Goal: Navigation & Orientation: Find specific page/section

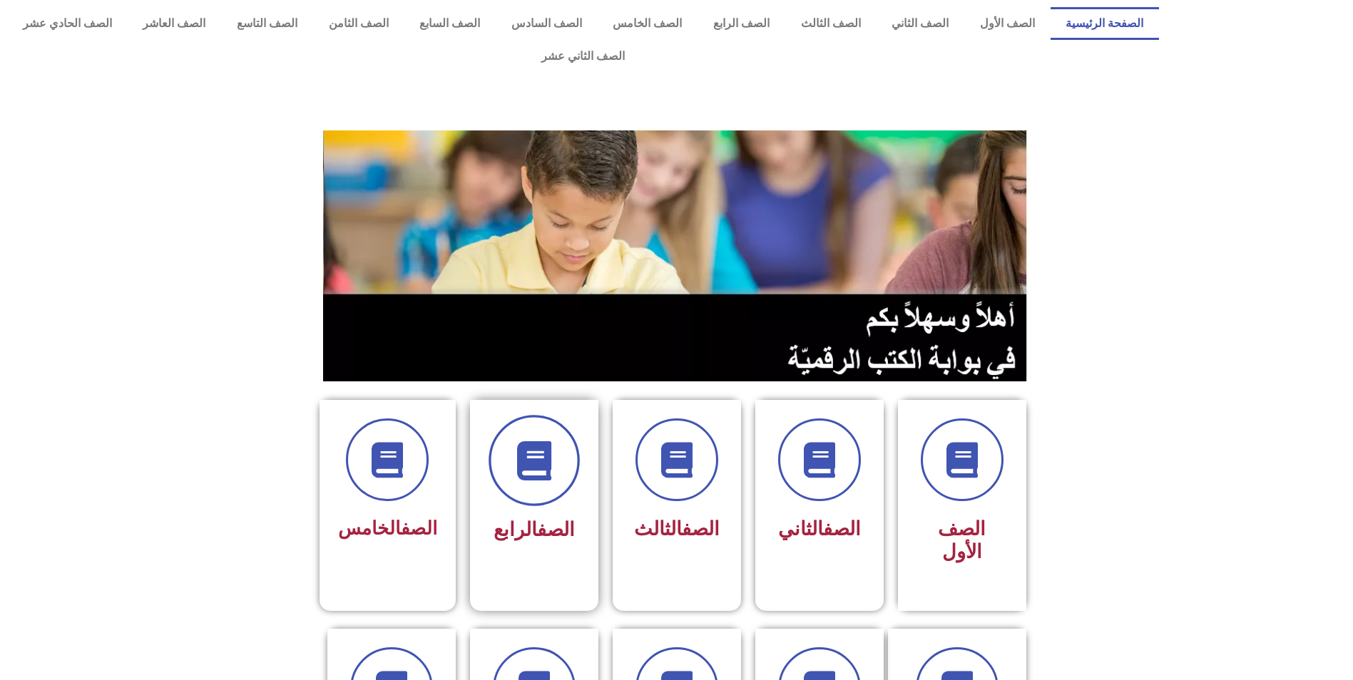
click at [513, 419] on span at bounding box center [534, 460] width 91 height 91
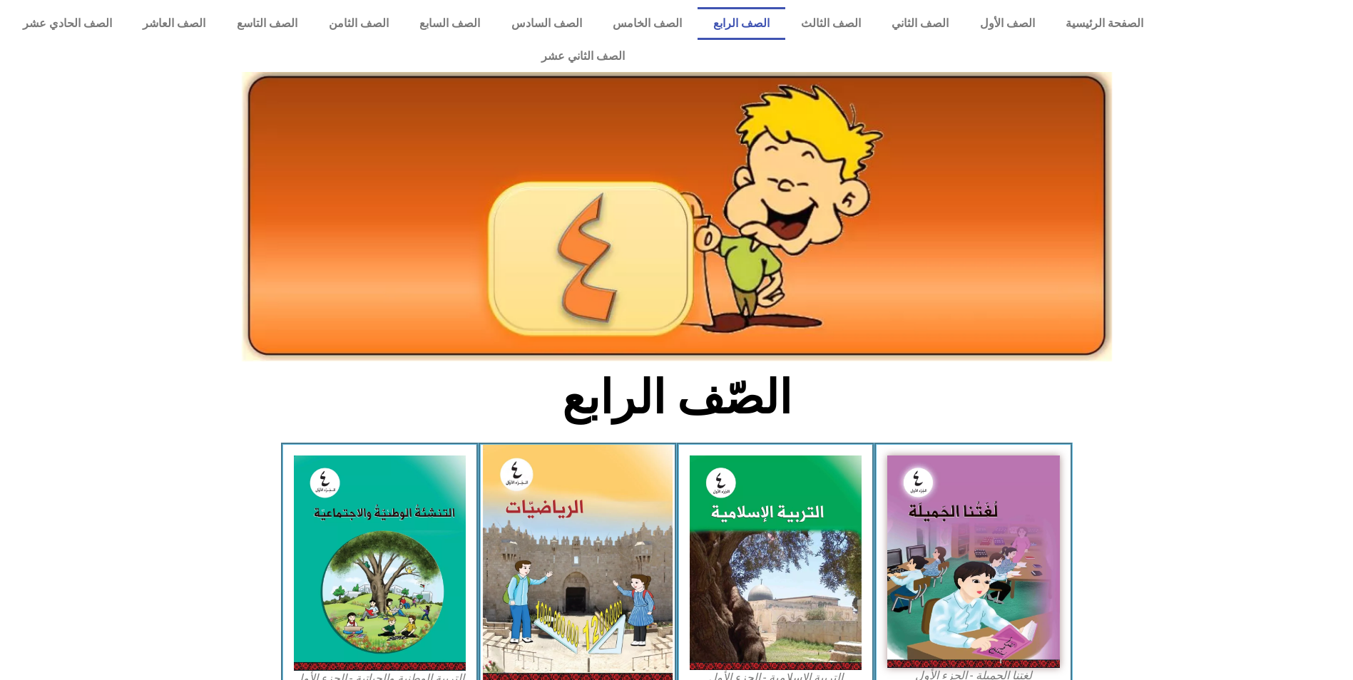
click at [513, 463] on img at bounding box center [578, 564] width 190 height 238
click at [534, 476] on img at bounding box center [578, 564] width 190 height 238
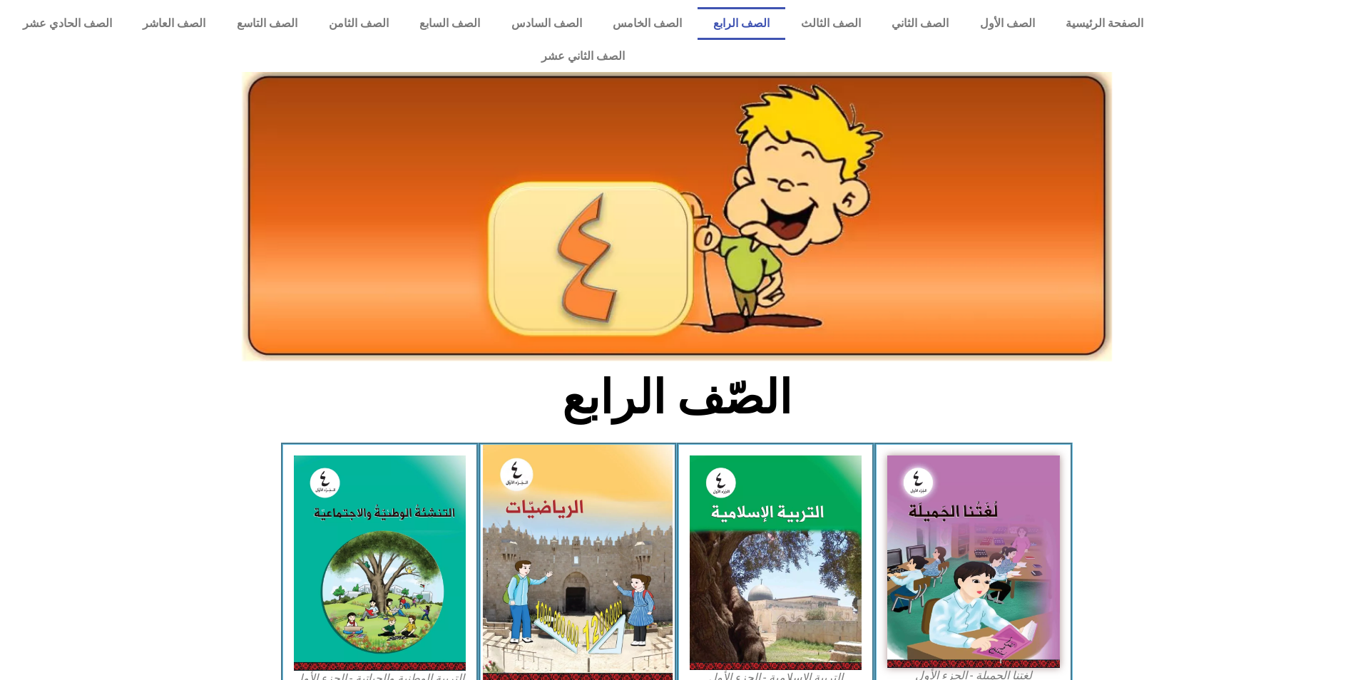
click at [534, 476] on img at bounding box center [578, 564] width 190 height 238
click at [535, 475] on img at bounding box center [578, 564] width 190 height 238
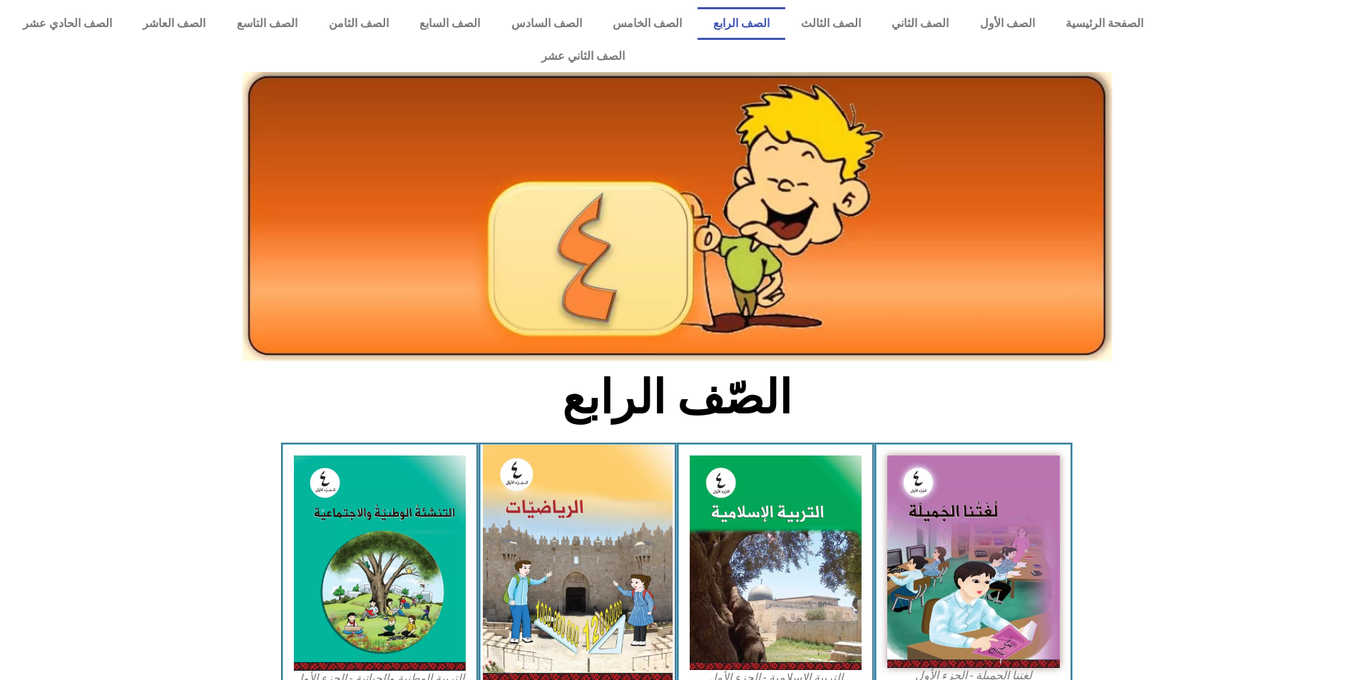
click at [541, 479] on img at bounding box center [578, 564] width 190 height 238
click at [543, 476] on img at bounding box center [578, 564] width 190 height 238
click at [545, 473] on img at bounding box center [578, 564] width 190 height 238
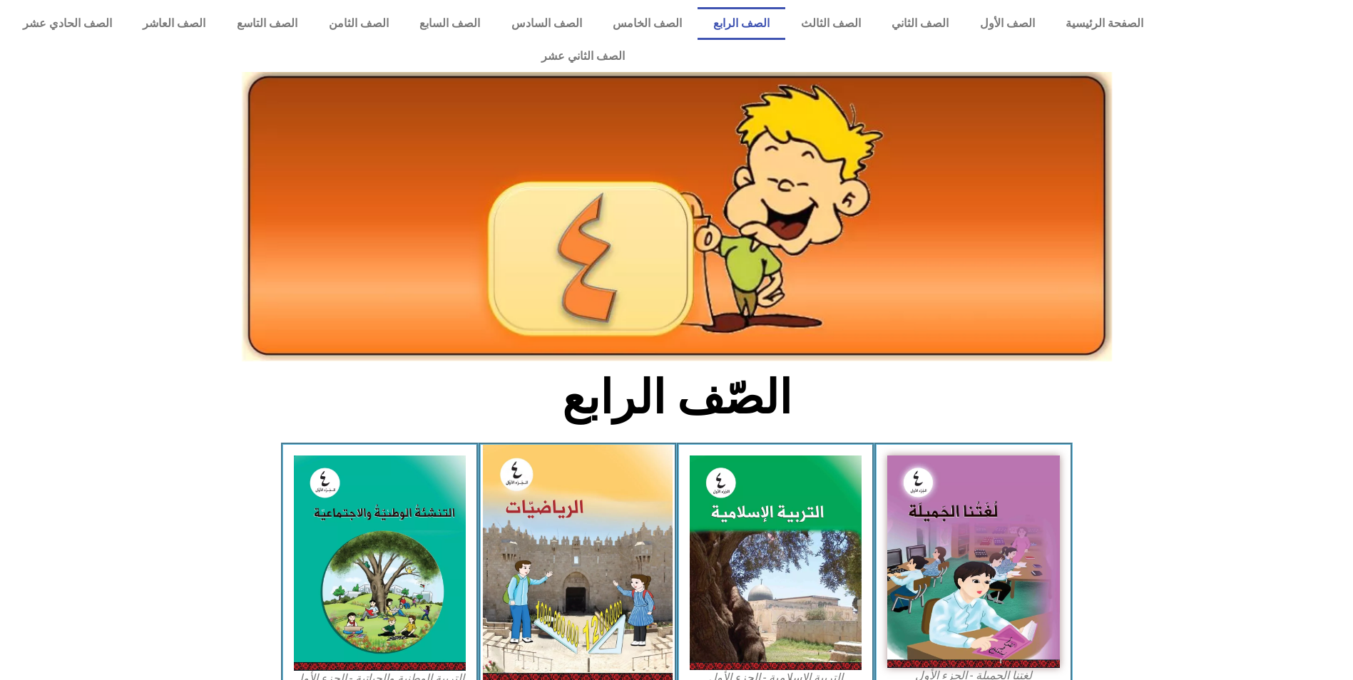
click at [545, 473] on img at bounding box center [578, 564] width 190 height 238
click at [545, 465] on img at bounding box center [578, 564] width 190 height 238
click at [542, 472] on img at bounding box center [578, 564] width 190 height 238
click at [542, 476] on img at bounding box center [578, 564] width 190 height 238
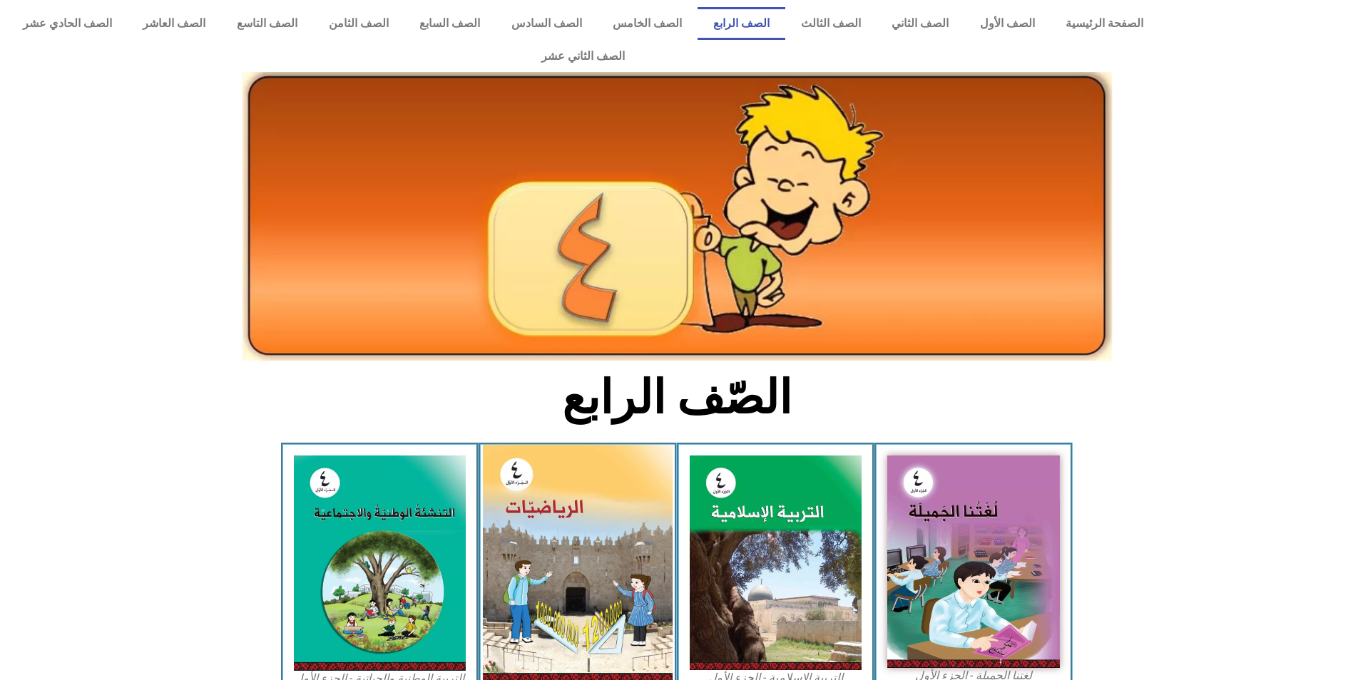
click at [545, 475] on img at bounding box center [578, 564] width 190 height 238
drag, startPoint x: 537, startPoint y: 476, endPoint x: 525, endPoint y: 493, distance: 21.0
drag, startPoint x: 525, startPoint y: 493, endPoint x: 631, endPoint y: 494, distance: 105.6
click at [631, 494] on img at bounding box center [578, 564] width 190 height 238
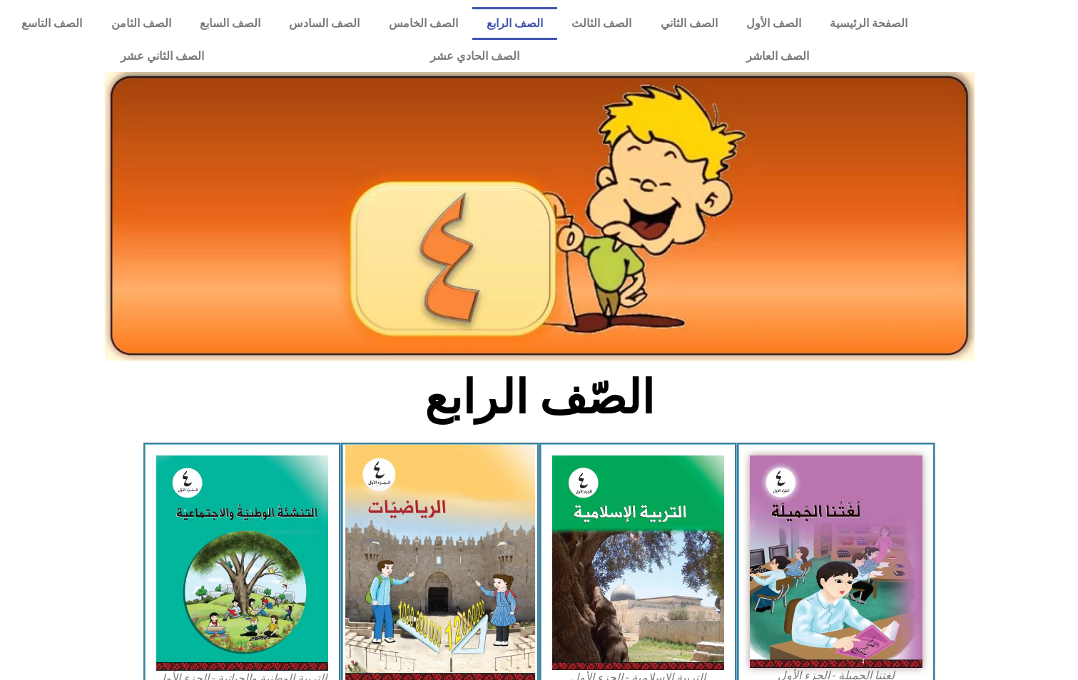
click at [446, 511] on img at bounding box center [440, 564] width 190 height 238
click at [446, 510] on img at bounding box center [440, 564] width 190 height 238
click at [449, 507] on img at bounding box center [440, 564] width 190 height 238
click at [450, 506] on img at bounding box center [440, 564] width 190 height 238
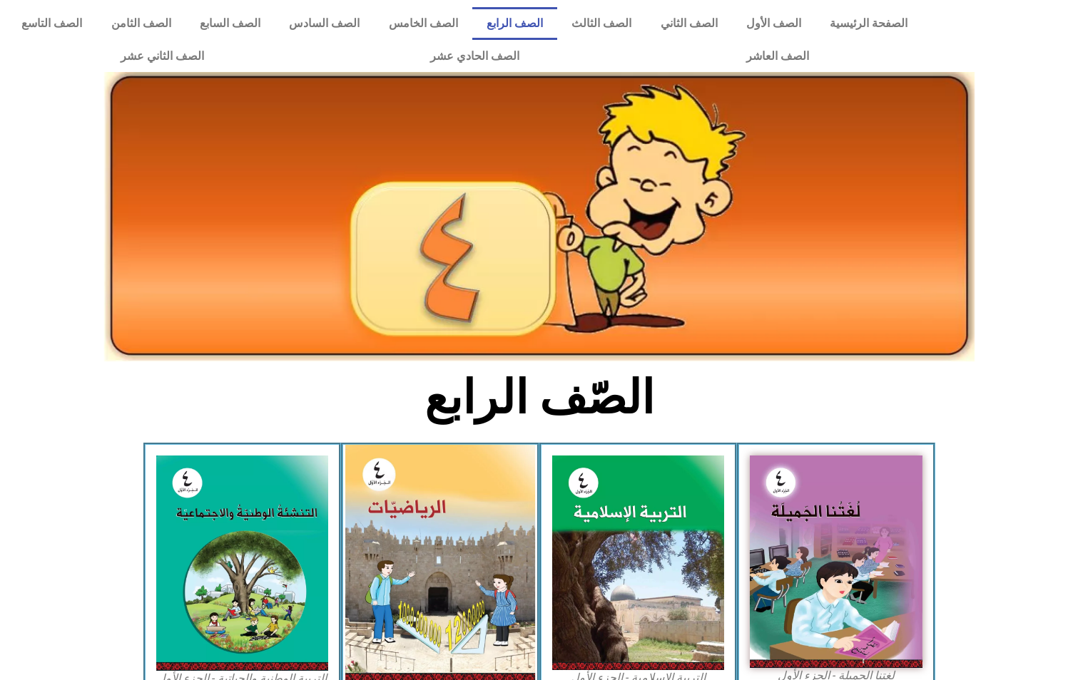
click at [450, 506] on img at bounding box center [440, 564] width 190 height 238
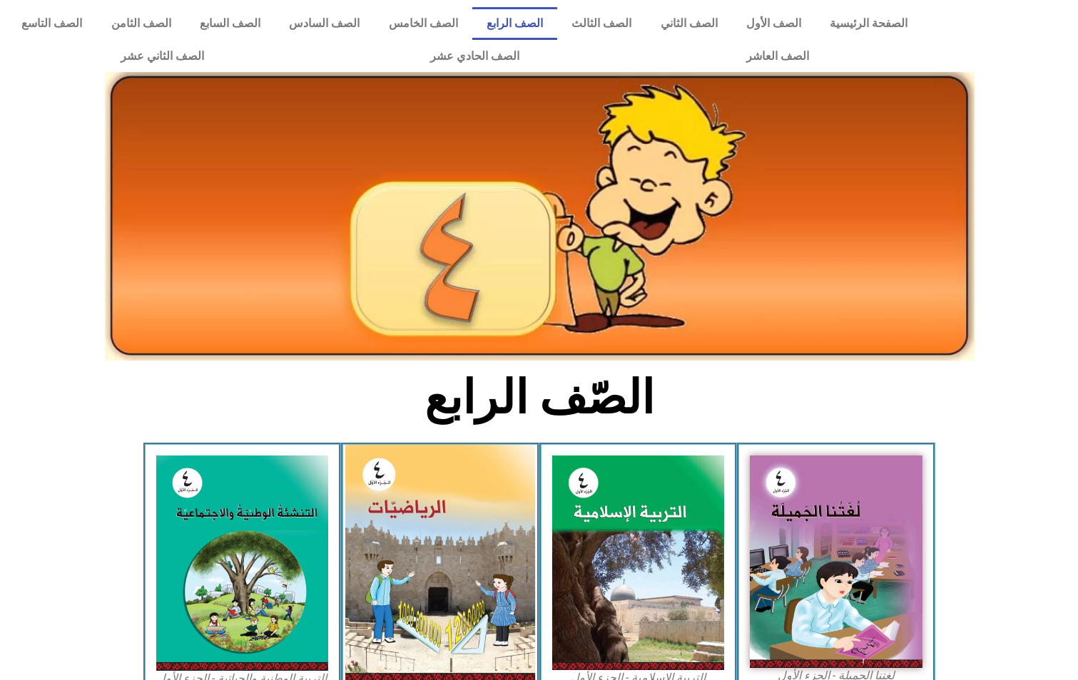
click at [450, 506] on img at bounding box center [440, 564] width 190 height 238
click at [450, 507] on img at bounding box center [440, 564] width 190 height 238
click at [435, 524] on img at bounding box center [440, 564] width 190 height 238
click at [435, 519] on img at bounding box center [440, 564] width 190 height 238
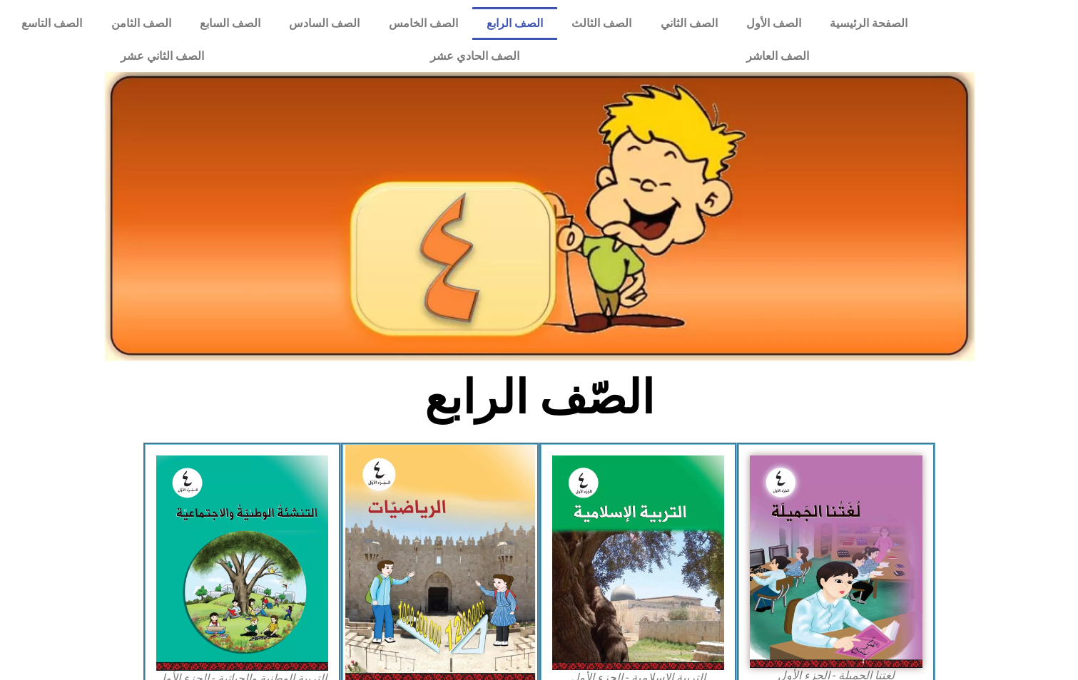
click at [435, 519] on img at bounding box center [440, 564] width 190 height 238
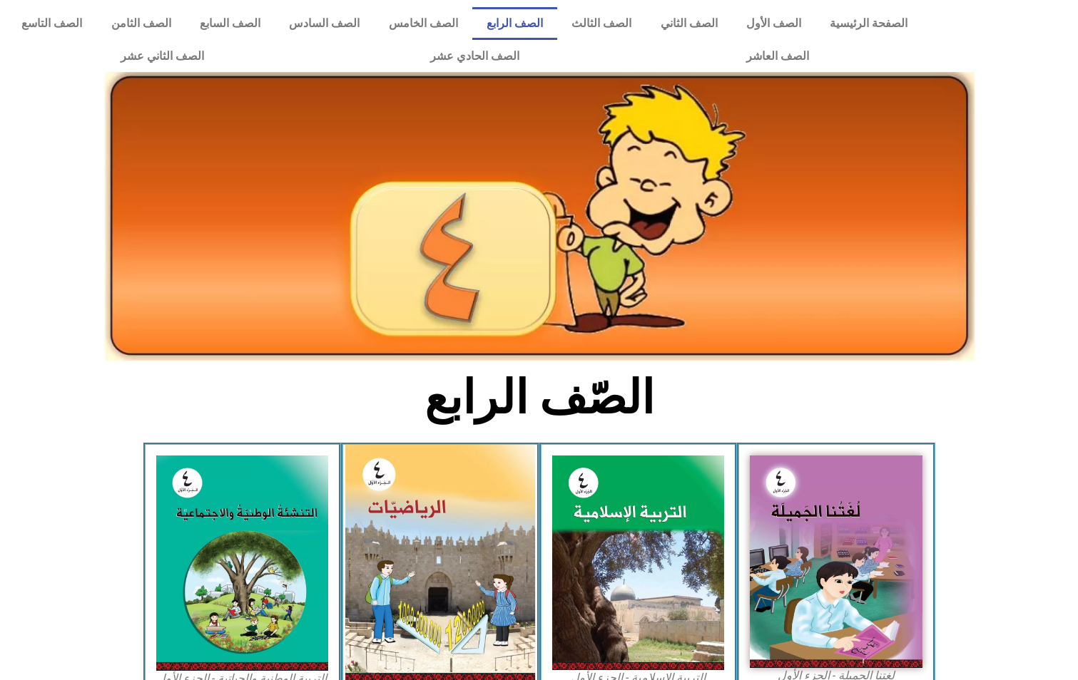
click at [438, 521] on img at bounding box center [440, 564] width 190 height 238
click at [439, 520] on img at bounding box center [440, 564] width 190 height 238
click at [440, 523] on img at bounding box center [440, 564] width 190 height 238
click at [442, 524] on img at bounding box center [440, 564] width 190 height 238
click at [443, 521] on img at bounding box center [440, 564] width 190 height 238
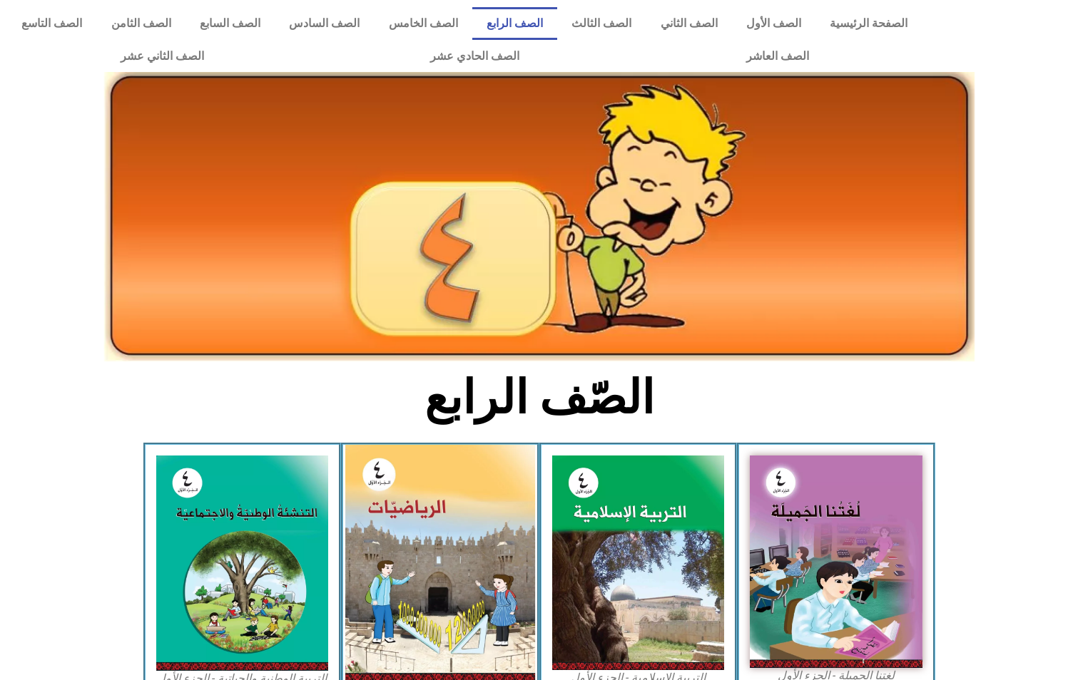
click at [444, 521] on img at bounding box center [440, 564] width 190 height 238
click at [444, 520] on img at bounding box center [440, 564] width 190 height 238
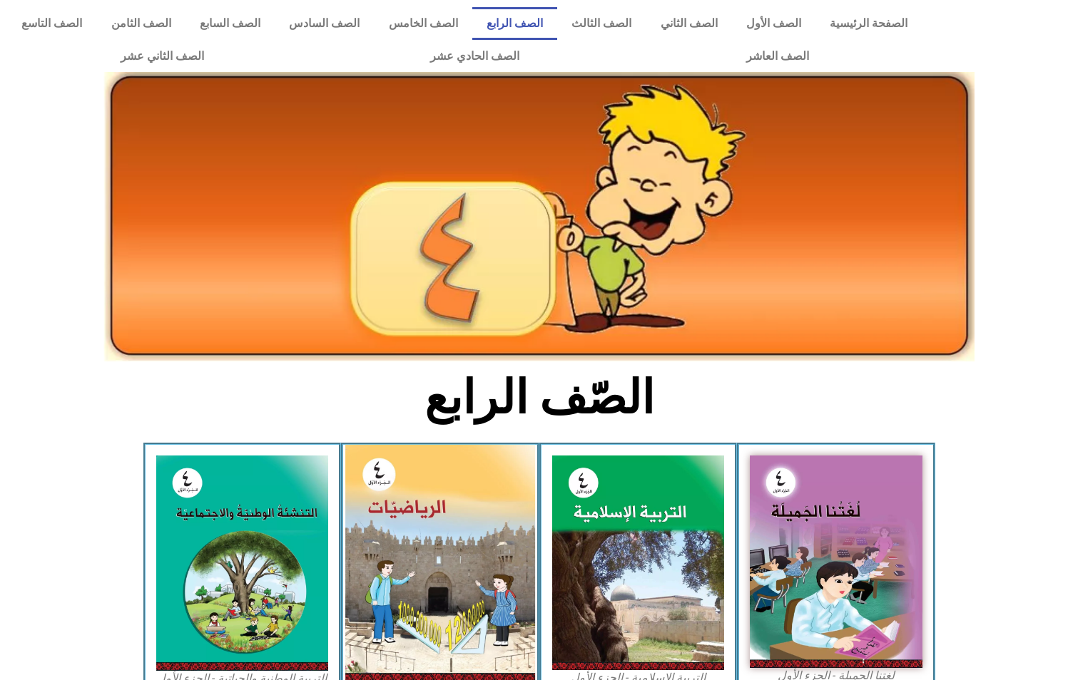
click at [444, 519] on img at bounding box center [440, 564] width 190 height 238
